Goal: Information Seeking & Learning: Learn about a topic

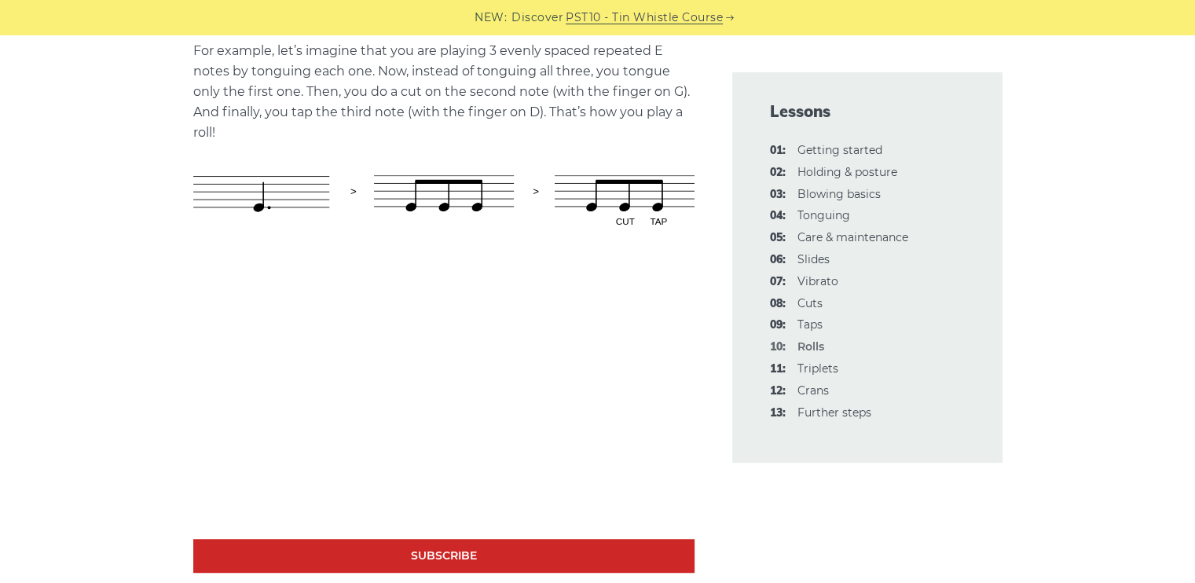
scroll to position [942, 0]
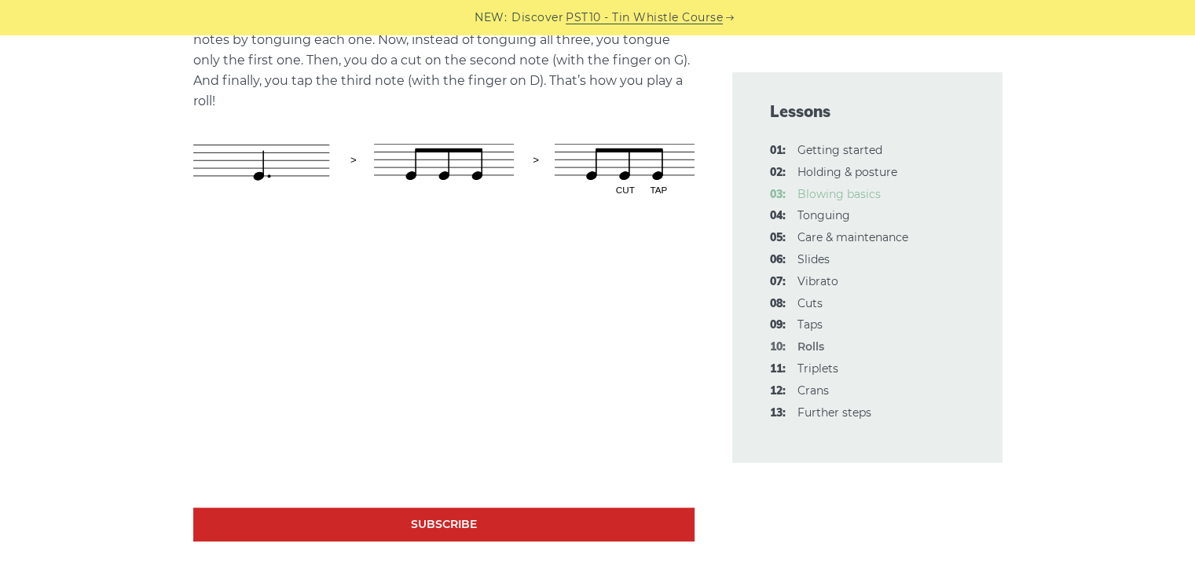
click at [855, 193] on link "03: Blowing basics" at bounding box center [838, 194] width 83 height 14
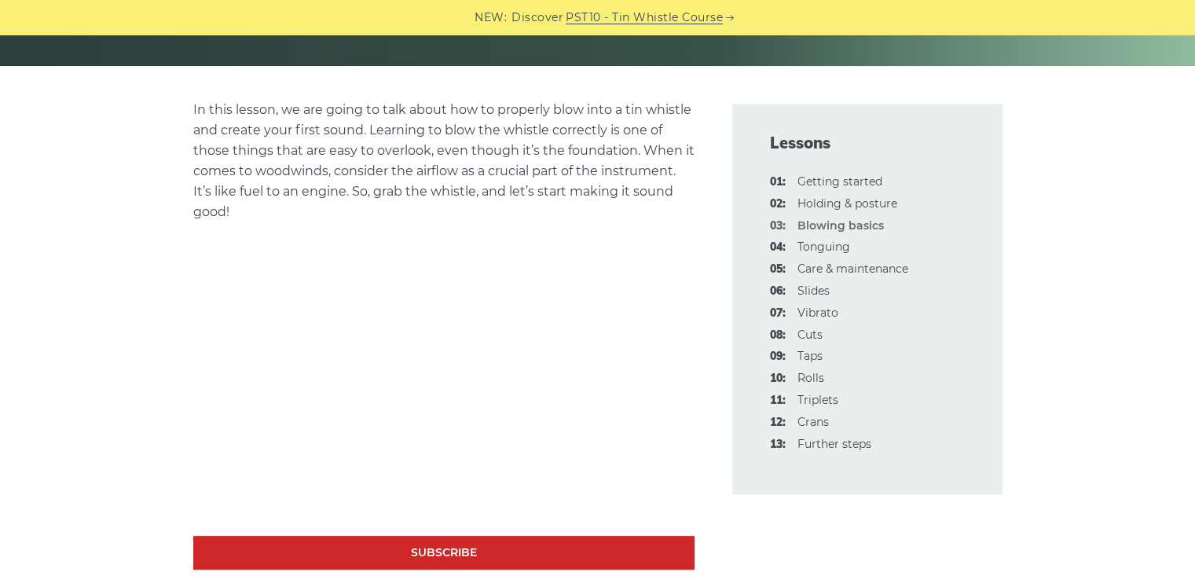
scroll to position [377, 0]
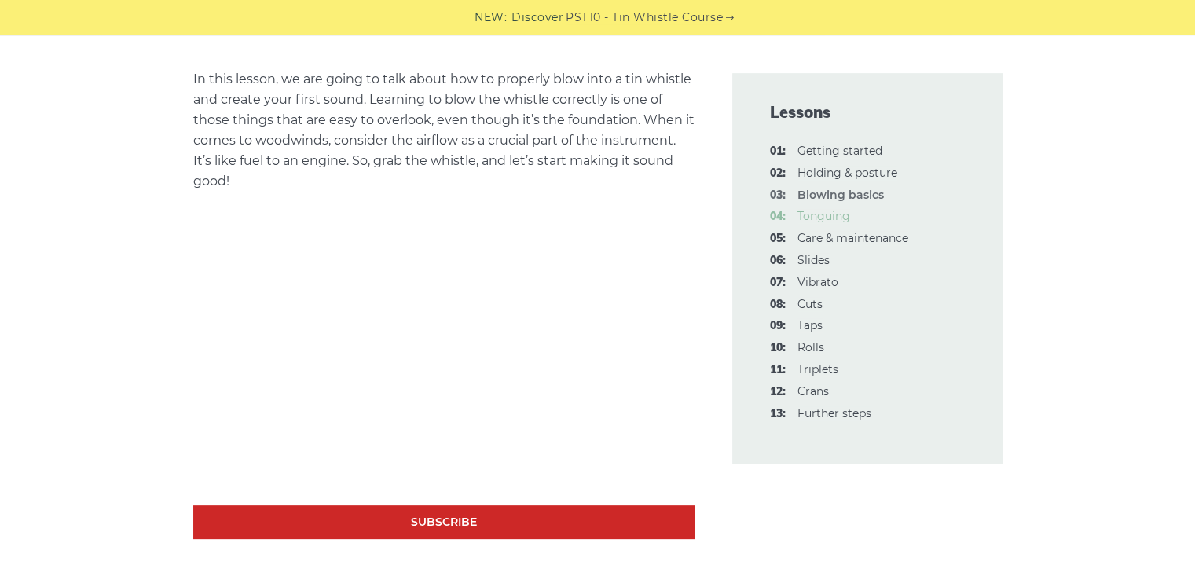
click at [819, 211] on link "04: Tonguing" at bounding box center [823, 216] width 53 height 14
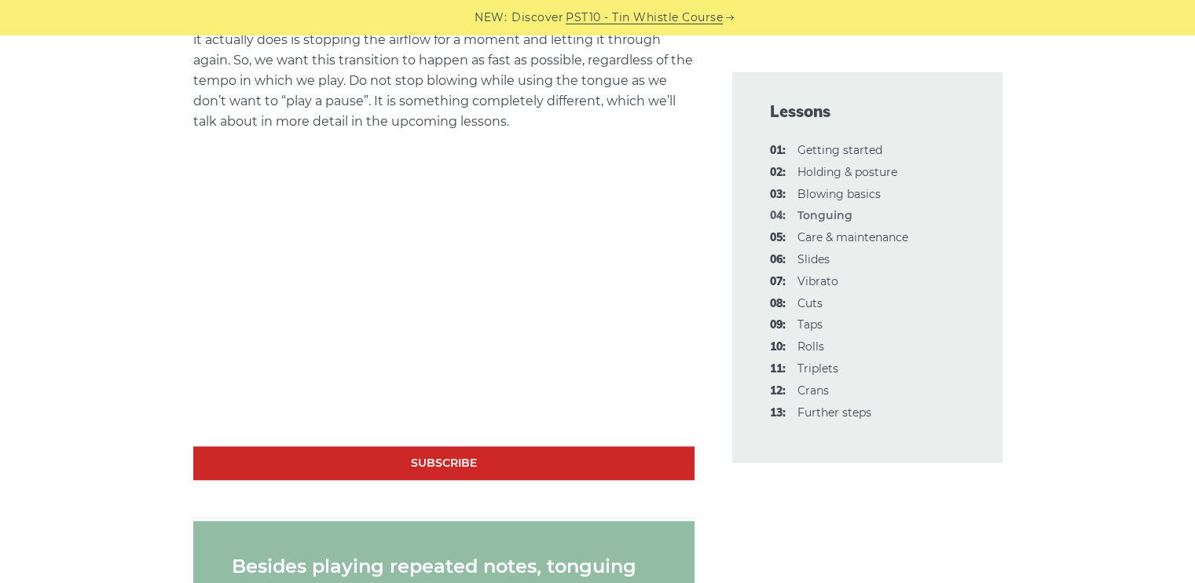
scroll to position [1162, 0]
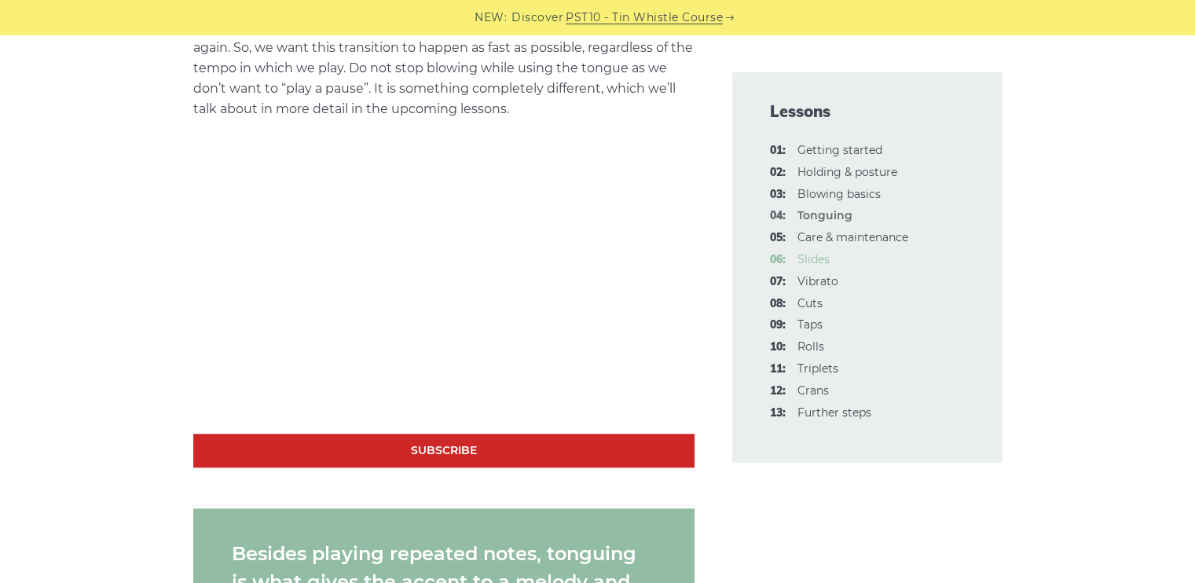
click at [803, 255] on link "06: Slides" at bounding box center [813, 259] width 32 height 14
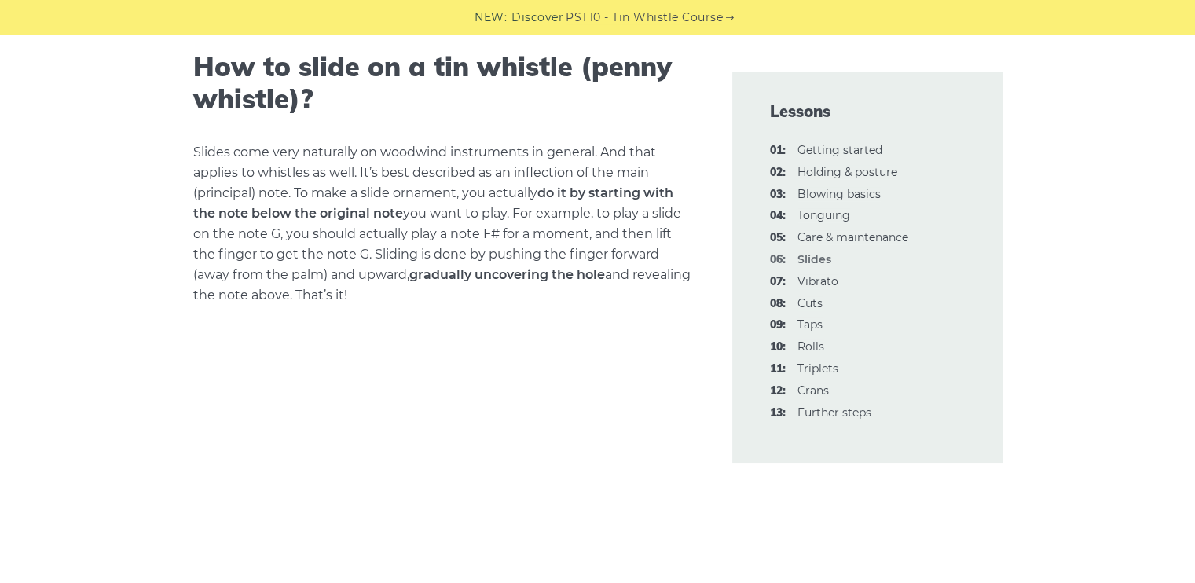
scroll to position [856, 0]
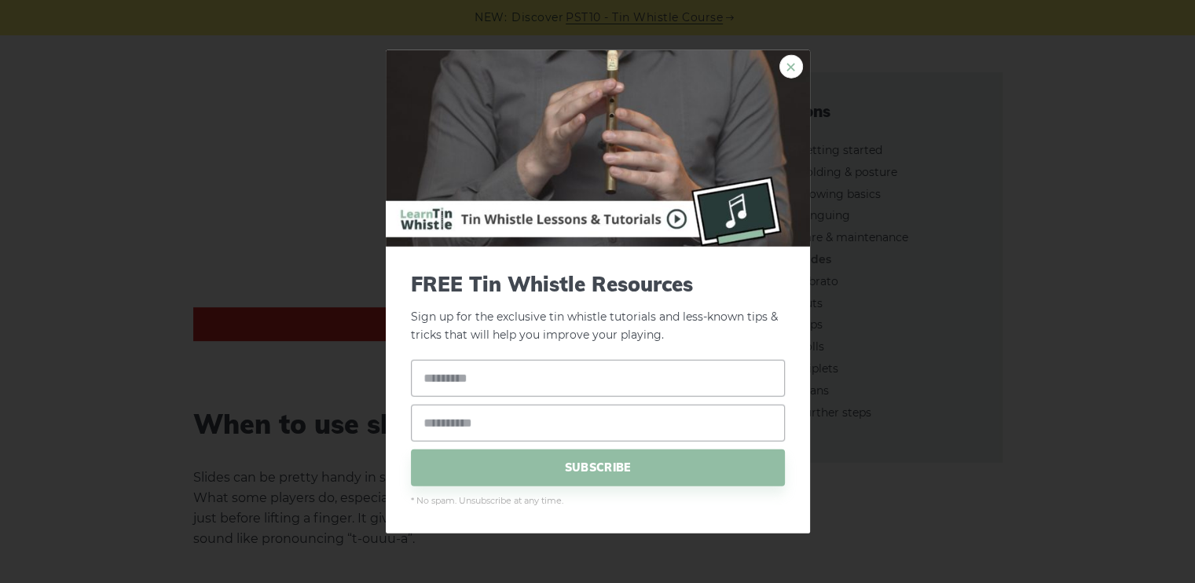
click at [786, 64] on link "×" at bounding box center [791, 67] width 24 height 24
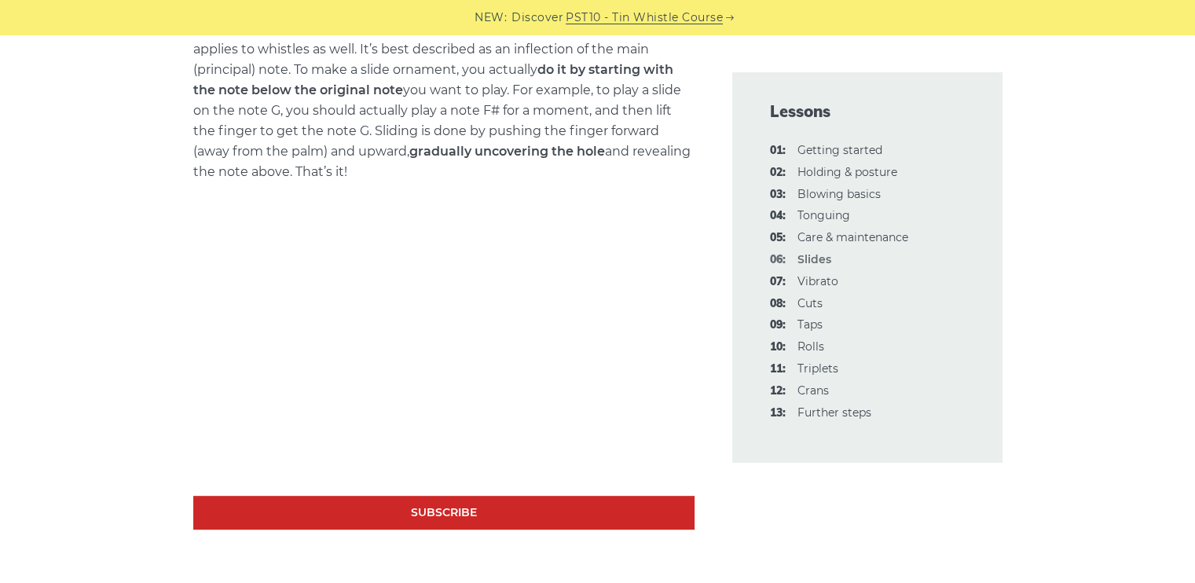
scroll to position [636, 0]
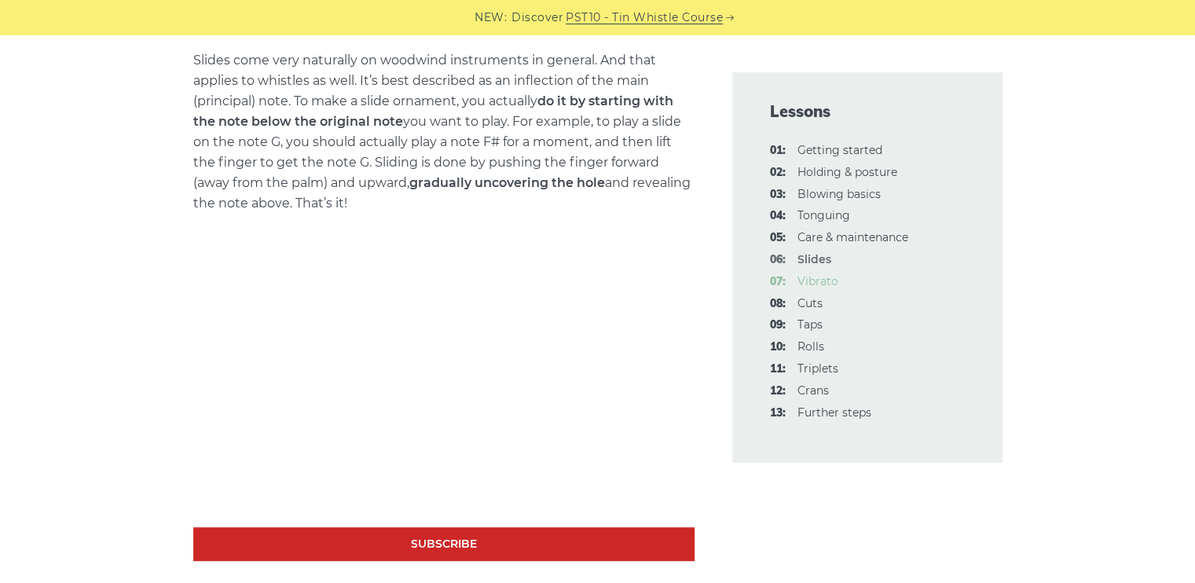
click at [825, 280] on link "07: Vibrato" at bounding box center [817, 281] width 41 height 14
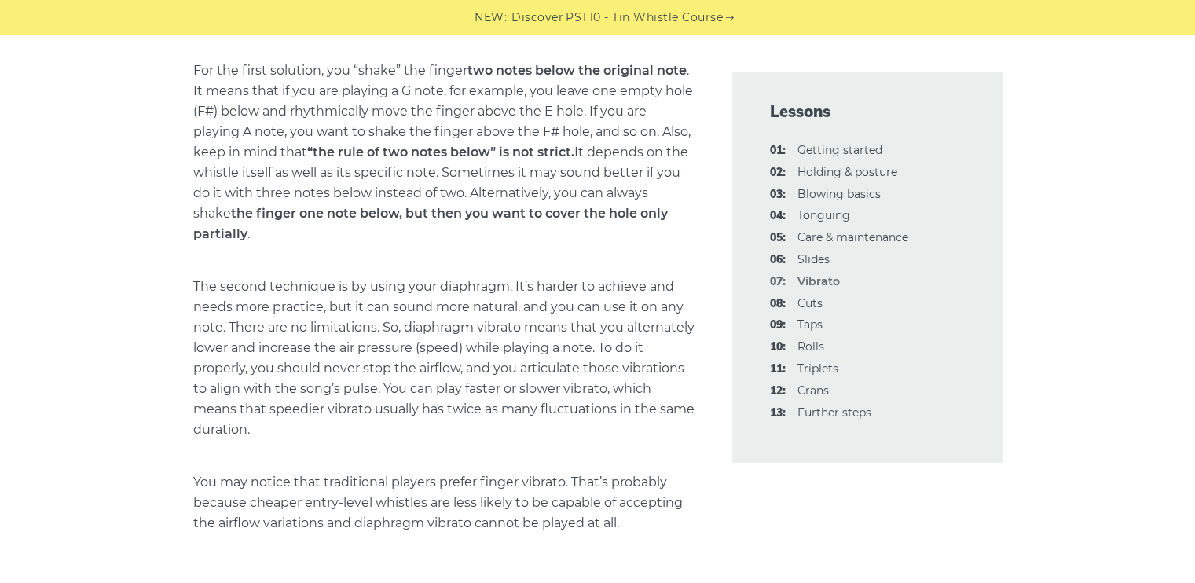
scroll to position [28, 0]
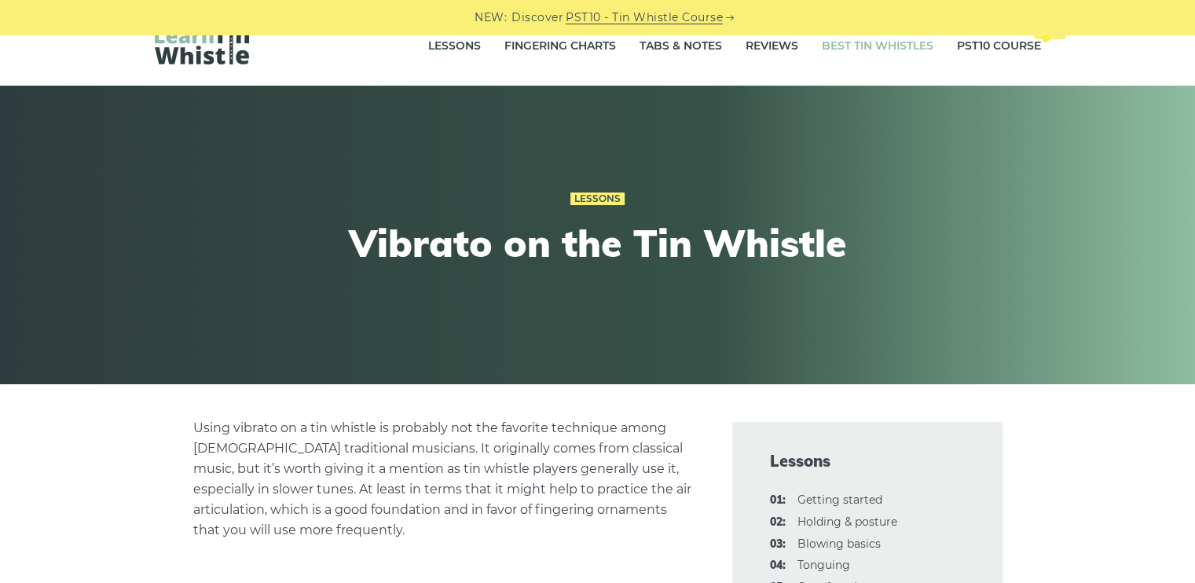
click at [833, 40] on link "Best Tin Whistles" at bounding box center [878, 46] width 112 height 39
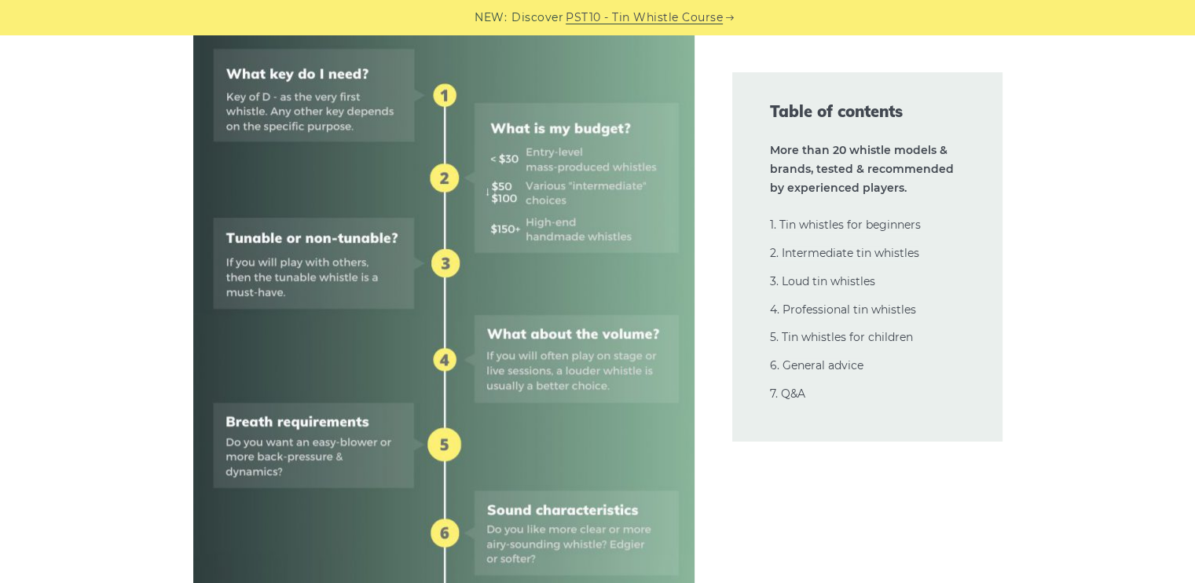
scroll to position [807, 0]
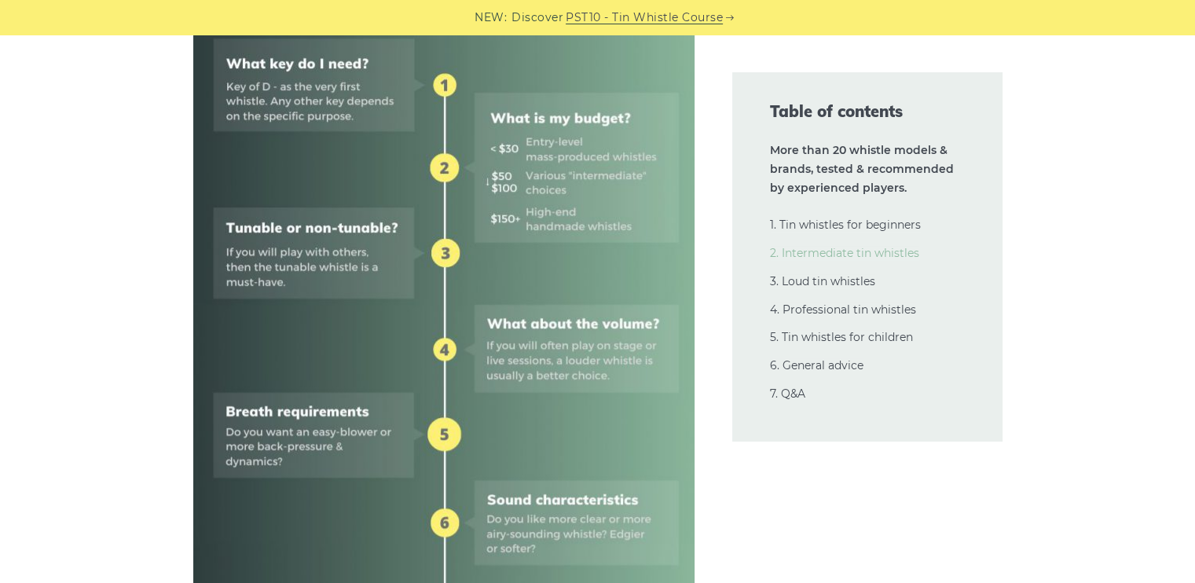
click at [878, 257] on link "2. Intermediate tin whistles" at bounding box center [844, 253] width 149 height 14
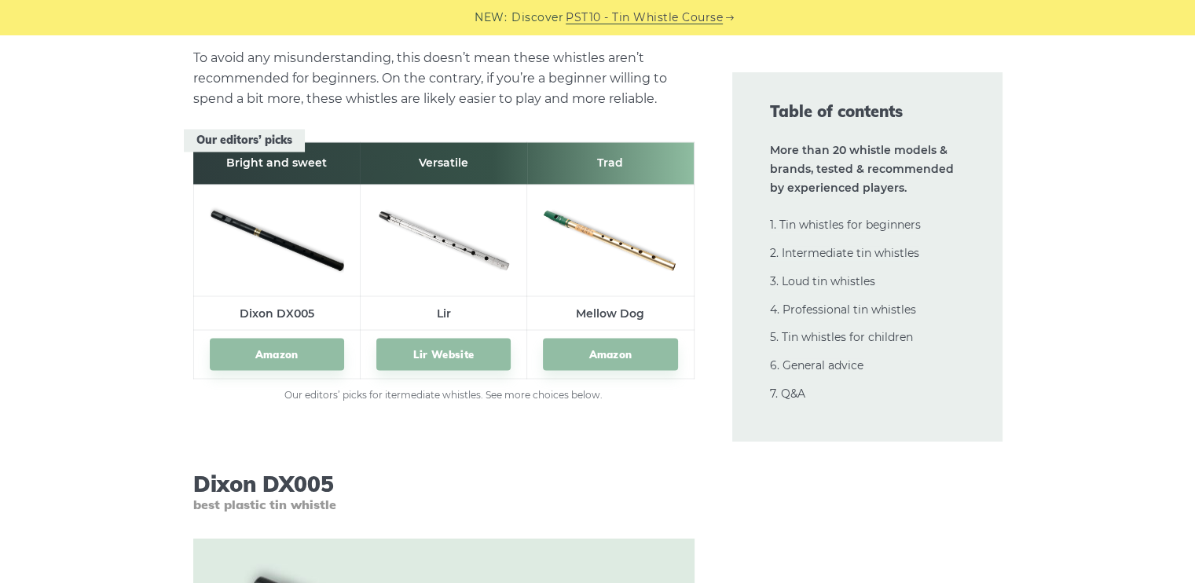
scroll to position [8756, 0]
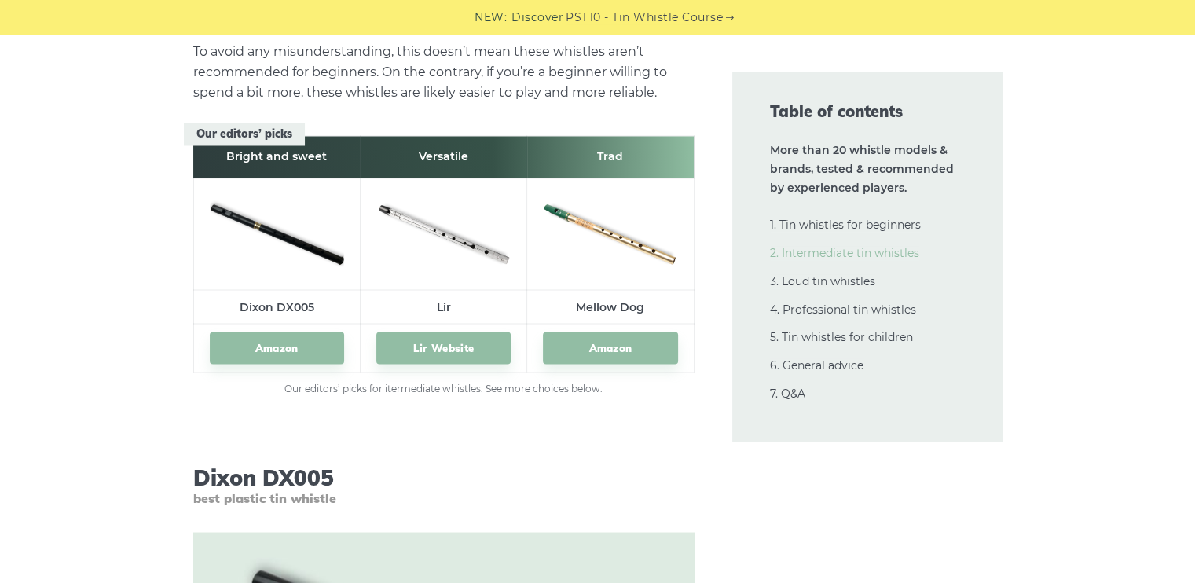
click at [858, 253] on link "2. Intermediate tin whistles" at bounding box center [844, 253] width 149 height 14
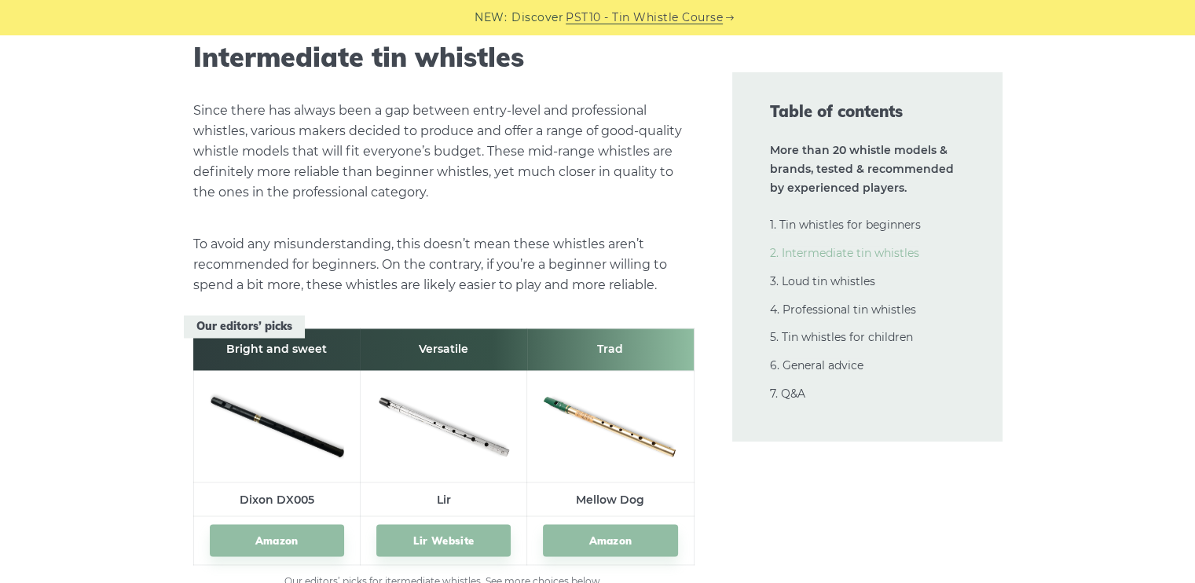
scroll to position [8547, 0]
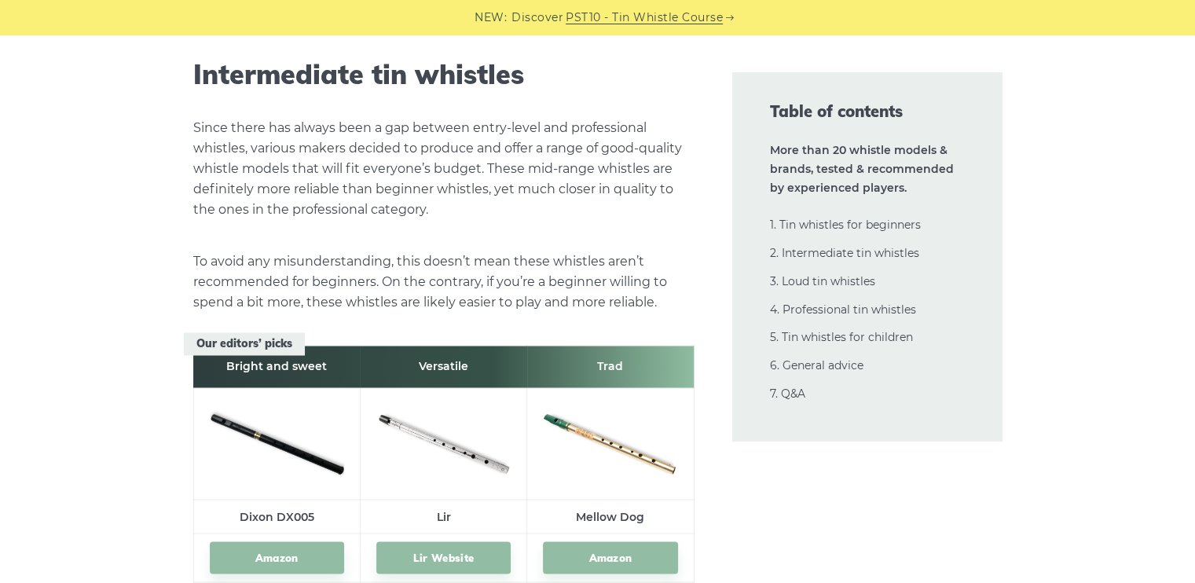
click at [647, 459] on img at bounding box center [610, 441] width 134 height 90
click at [624, 556] on link "Amazon" at bounding box center [610, 557] width 134 height 32
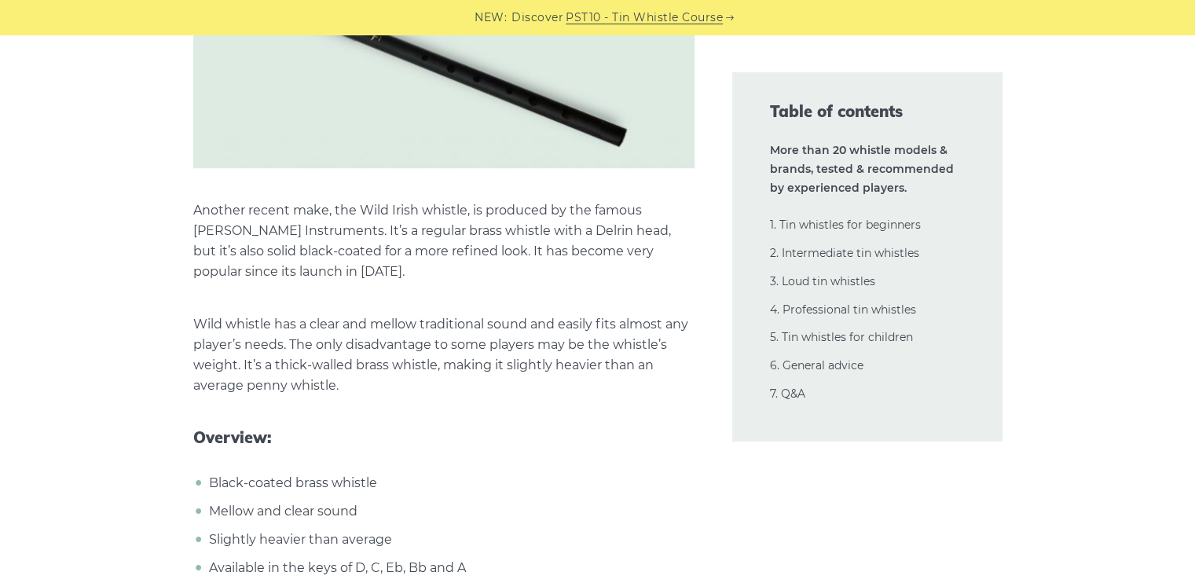
scroll to position [12862, 0]
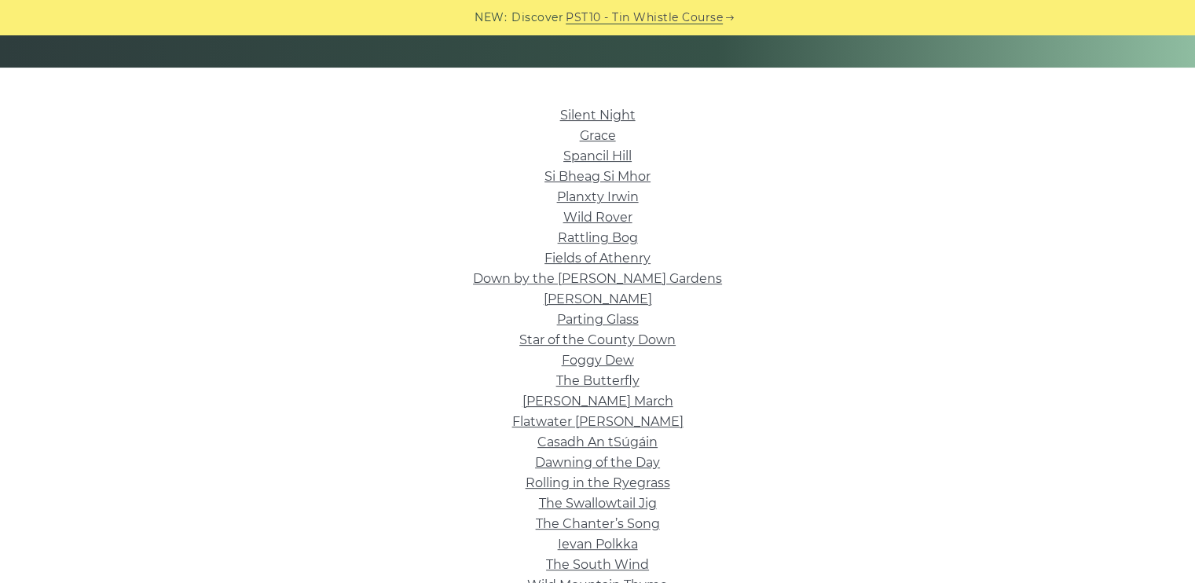
scroll to position [346, 0]
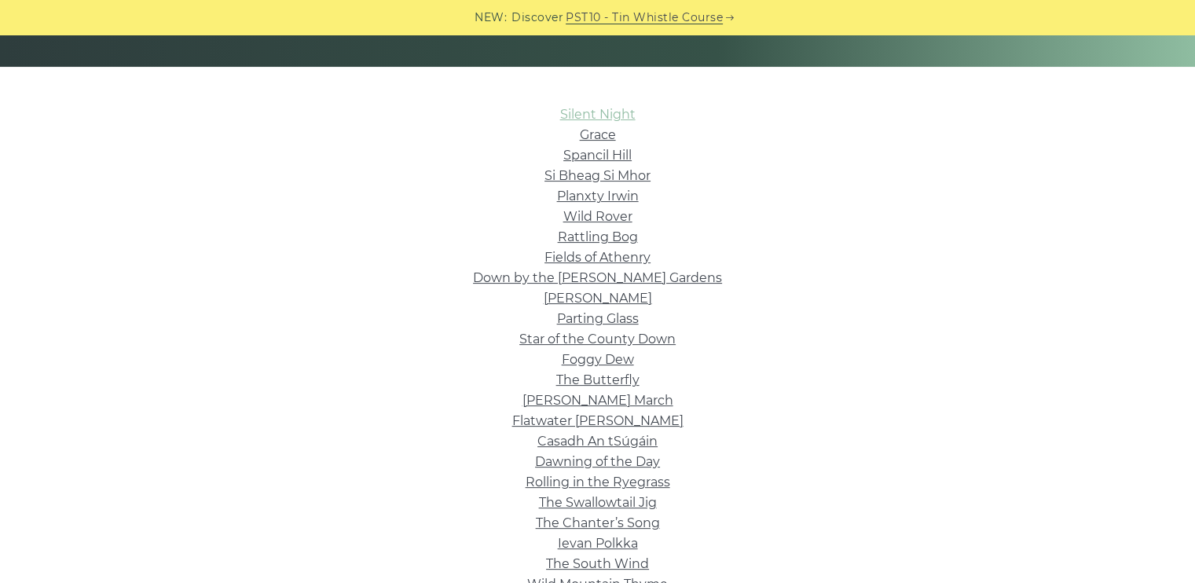
click at [617, 115] on link "Silent Night" at bounding box center [597, 114] width 75 height 15
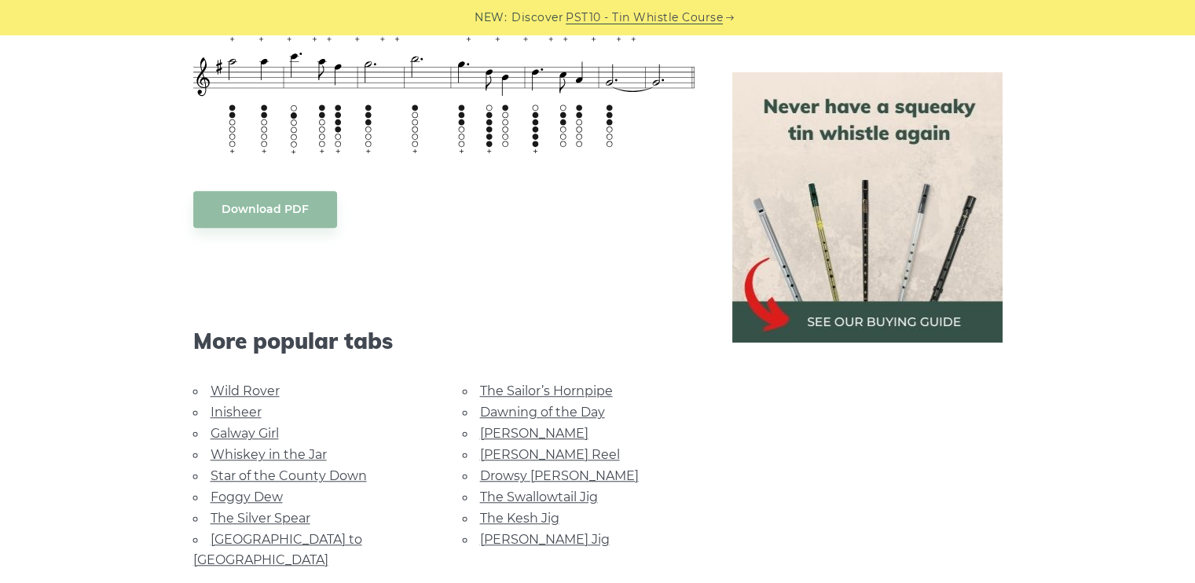
scroll to position [1235, 0]
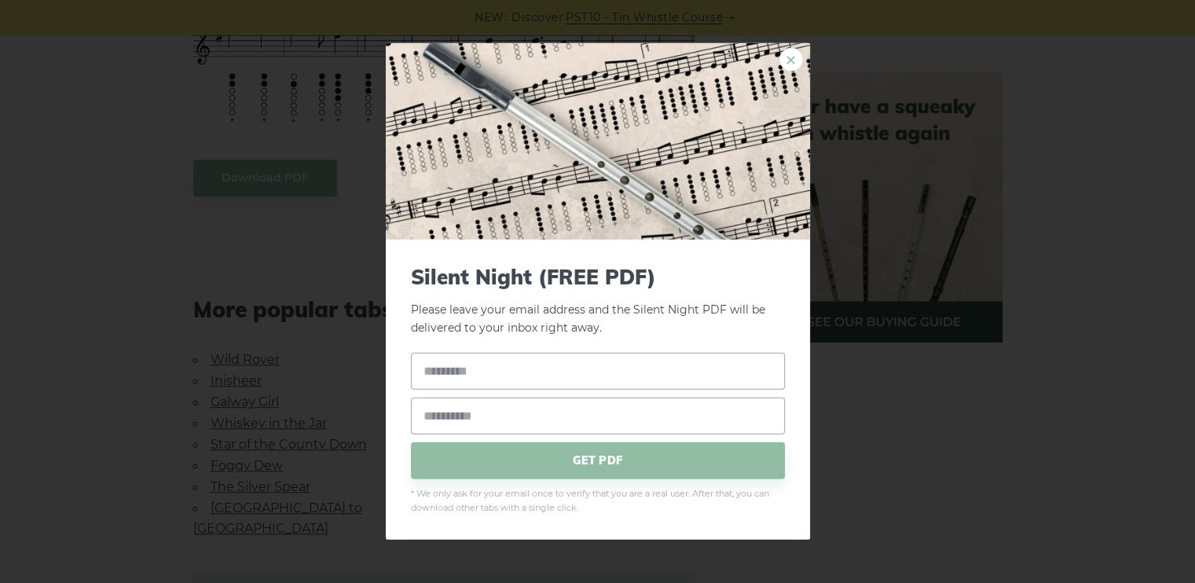
click at [786, 59] on link "×" at bounding box center [791, 60] width 24 height 24
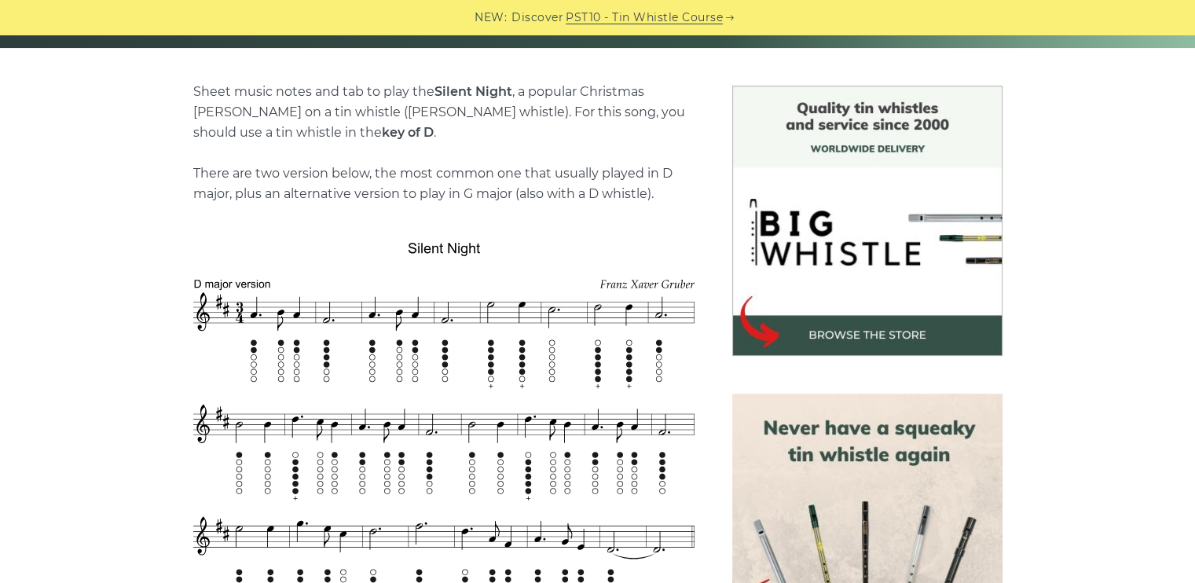
scroll to position [356, 0]
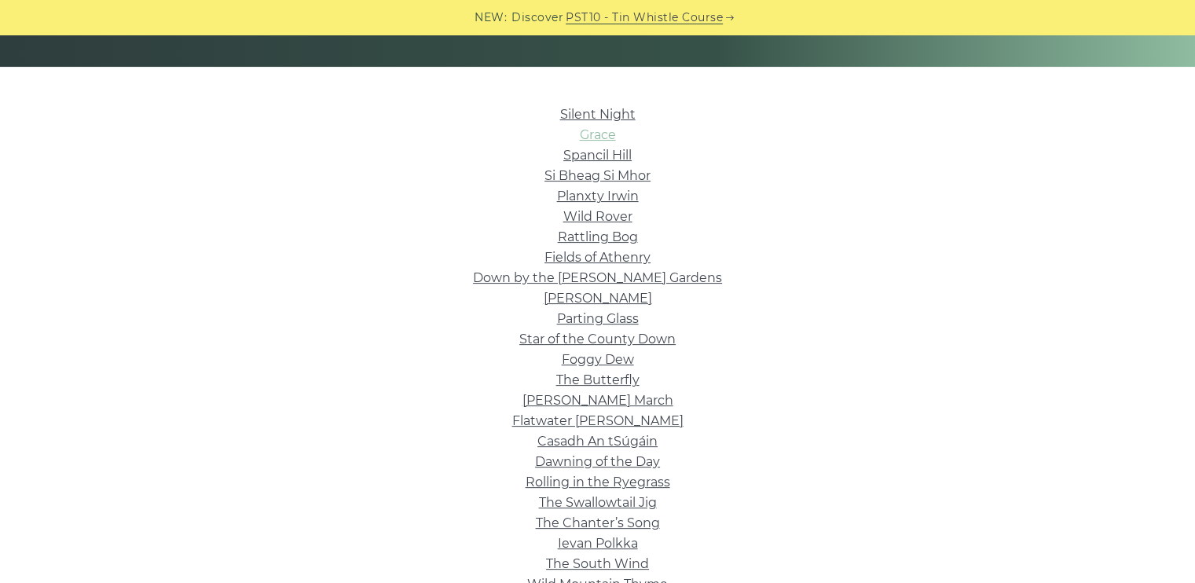
click at [608, 137] on link "Grace" at bounding box center [598, 134] width 36 height 15
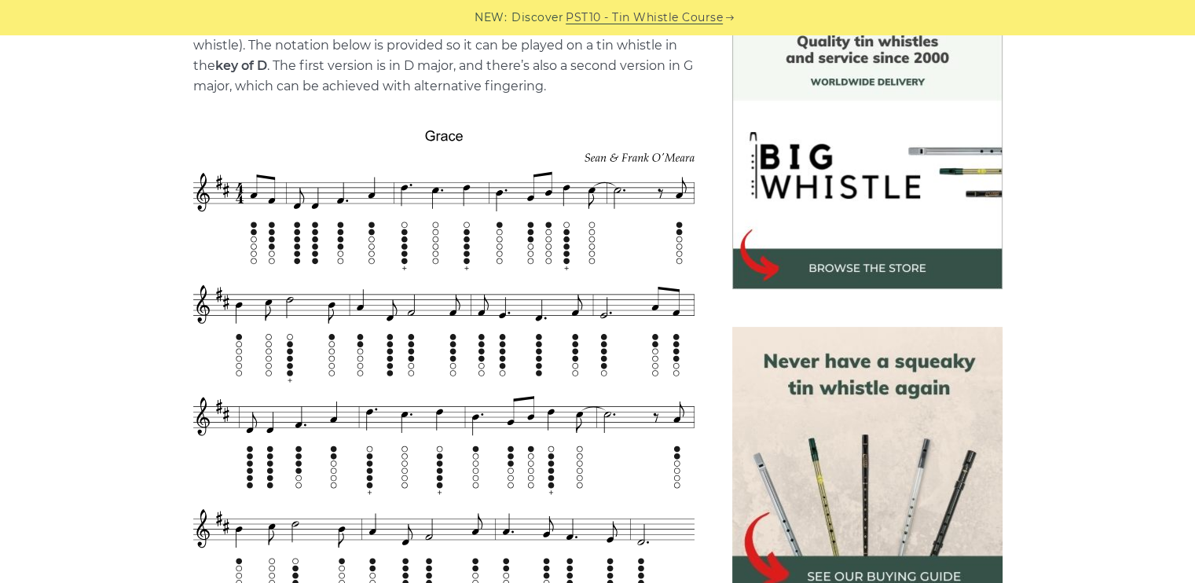
scroll to position [461, 0]
